Goal: Task Accomplishment & Management: Manage account settings

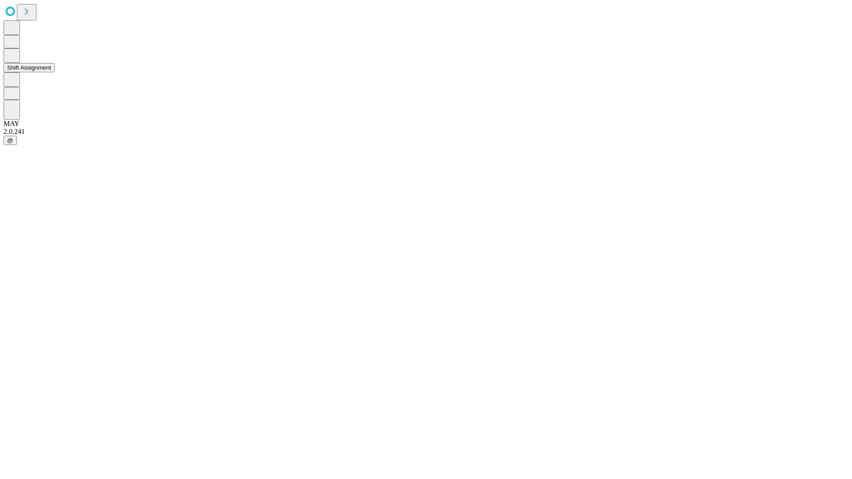
click at [55, 72] on button "Shift Assignment" at bounding box center [29, 67] width 51 height 9
